Goal: Transaction & Acquisition: Book appointment/travel/reservation

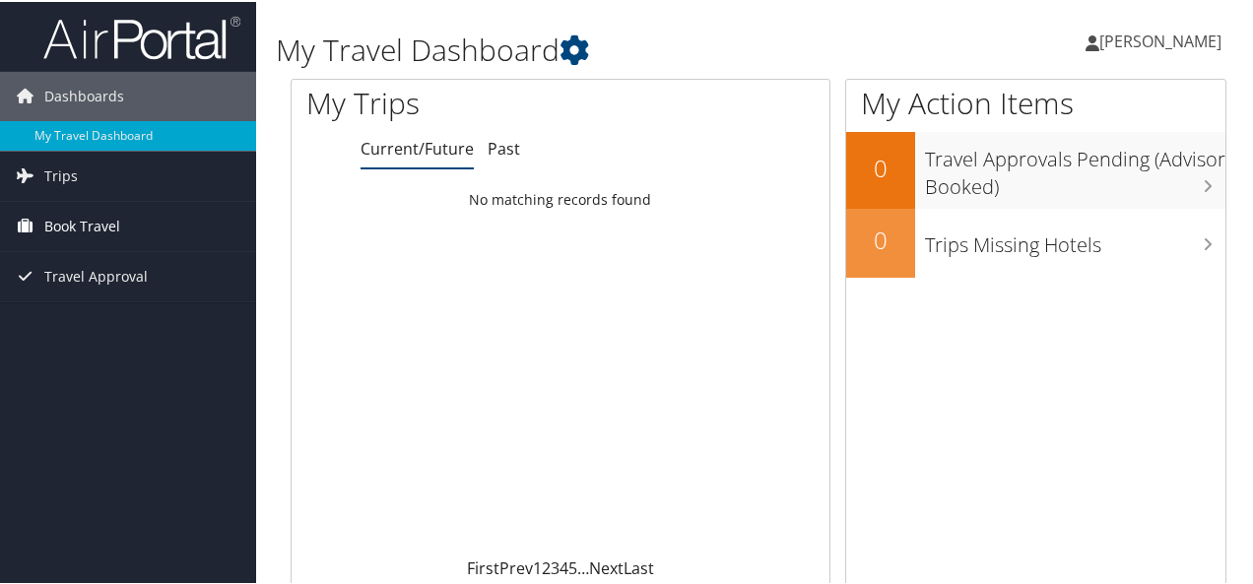
click at [64, 217] on span "Book Travel" at bounding box center [82, 224] width 76 height 49
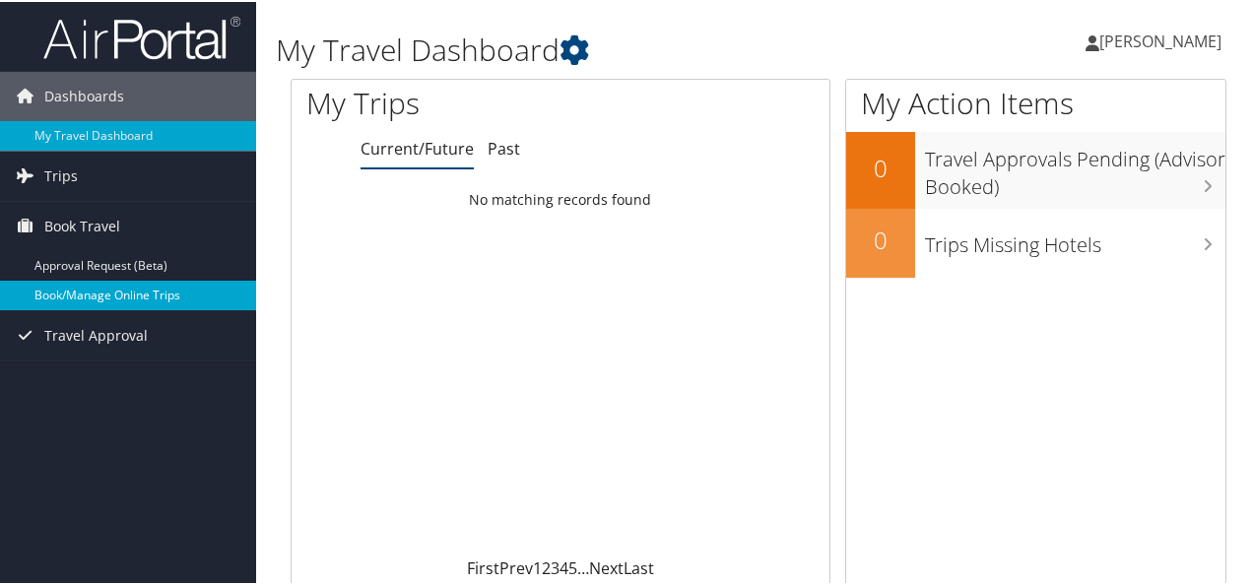
click at [147, 296] on link "Book/Manage Online Trips" at bounding box center [128, 294] width 256 height 30
click at [92, 293] on link "Book/Manage Online Trips" at bounding box center [128, 294] width 256 height 30
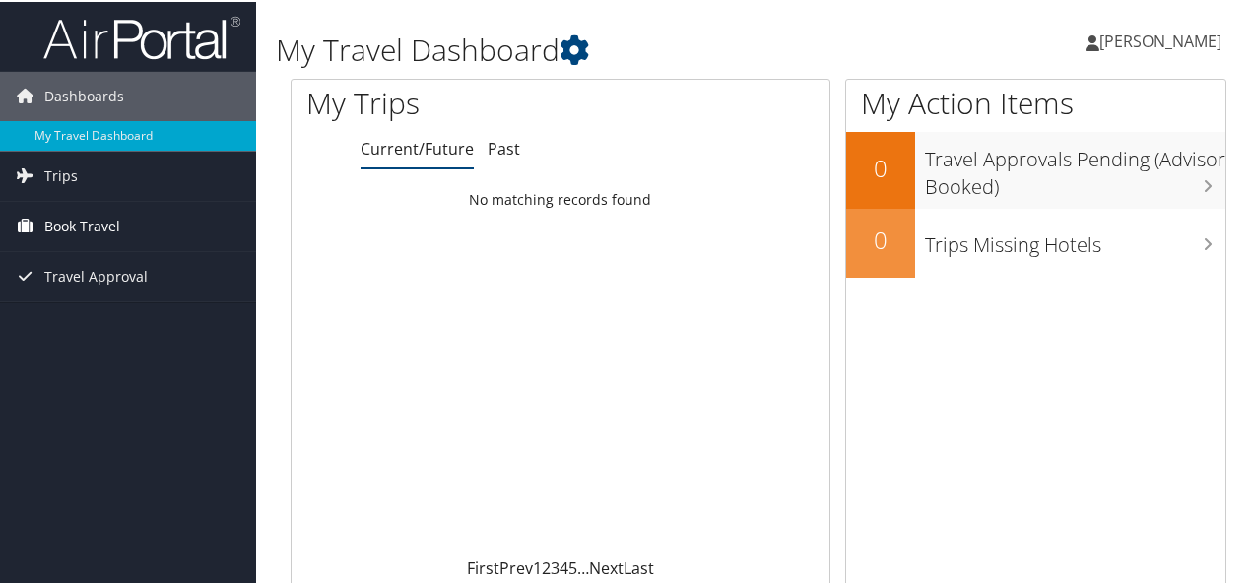
click at [74, 236] on span "Book Travel" at bounding box center [82, 224] width 76 height 49
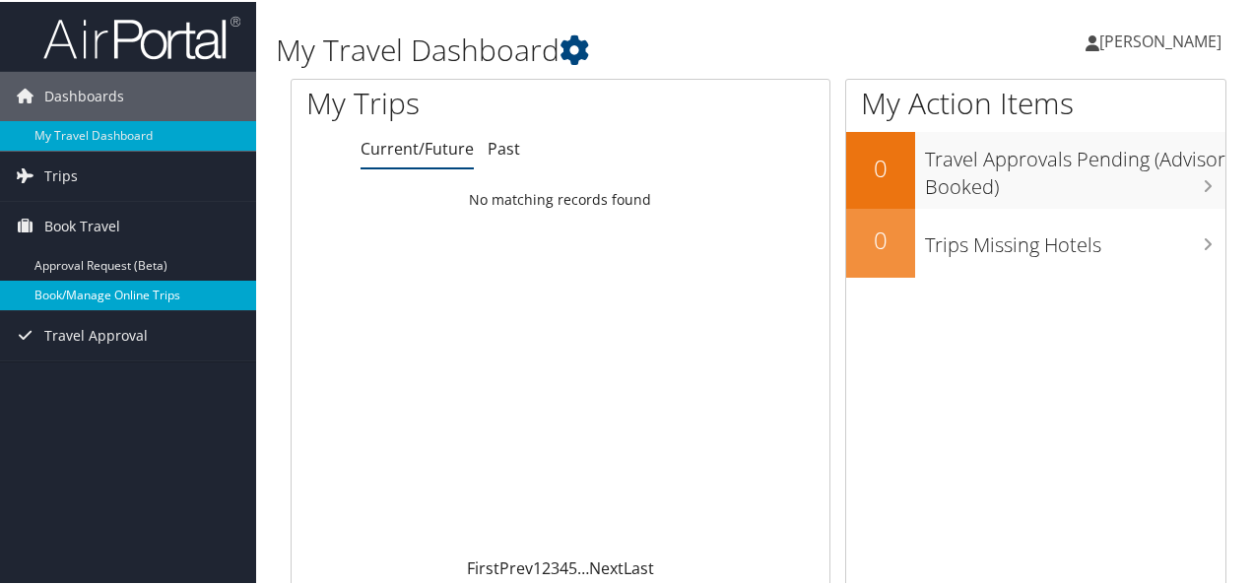
click at [118, 297] on link "Book/Manage Online Trips" at bounding box center [128, 294] width 256 height 30
